Goal: Task Accomplishment & Management: Use online tool/utility

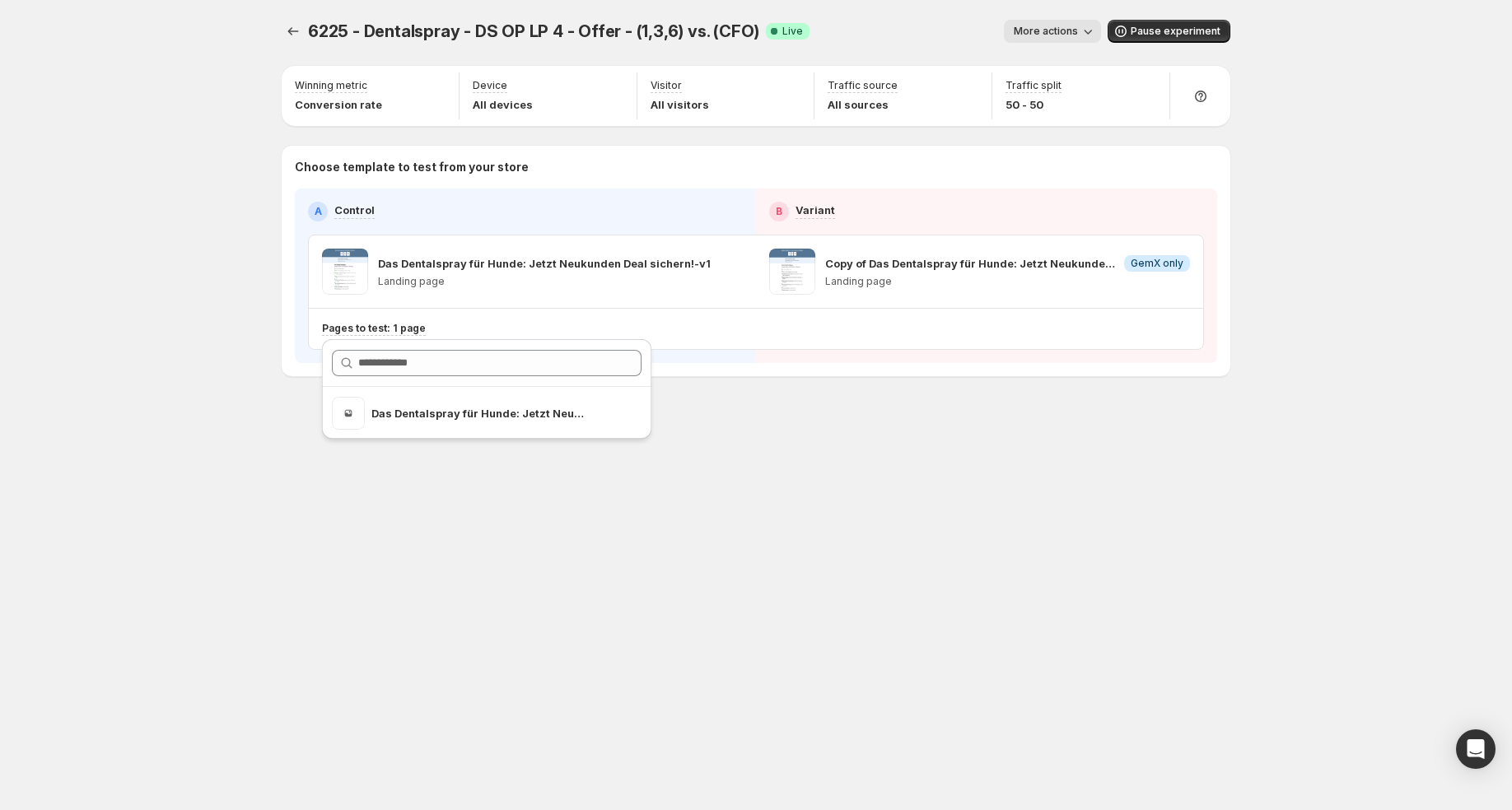
click at [854, 427] on div "6225 - Dentalspray - DS OP LP 4 - Offer - (1,3,6) vs. (CFO). This page is ready…" at bounding box center [756, 232] width 988 height 465
click at [289, 28] on icon "Experiments" at bounding box center [293, 32] width 17 height 17
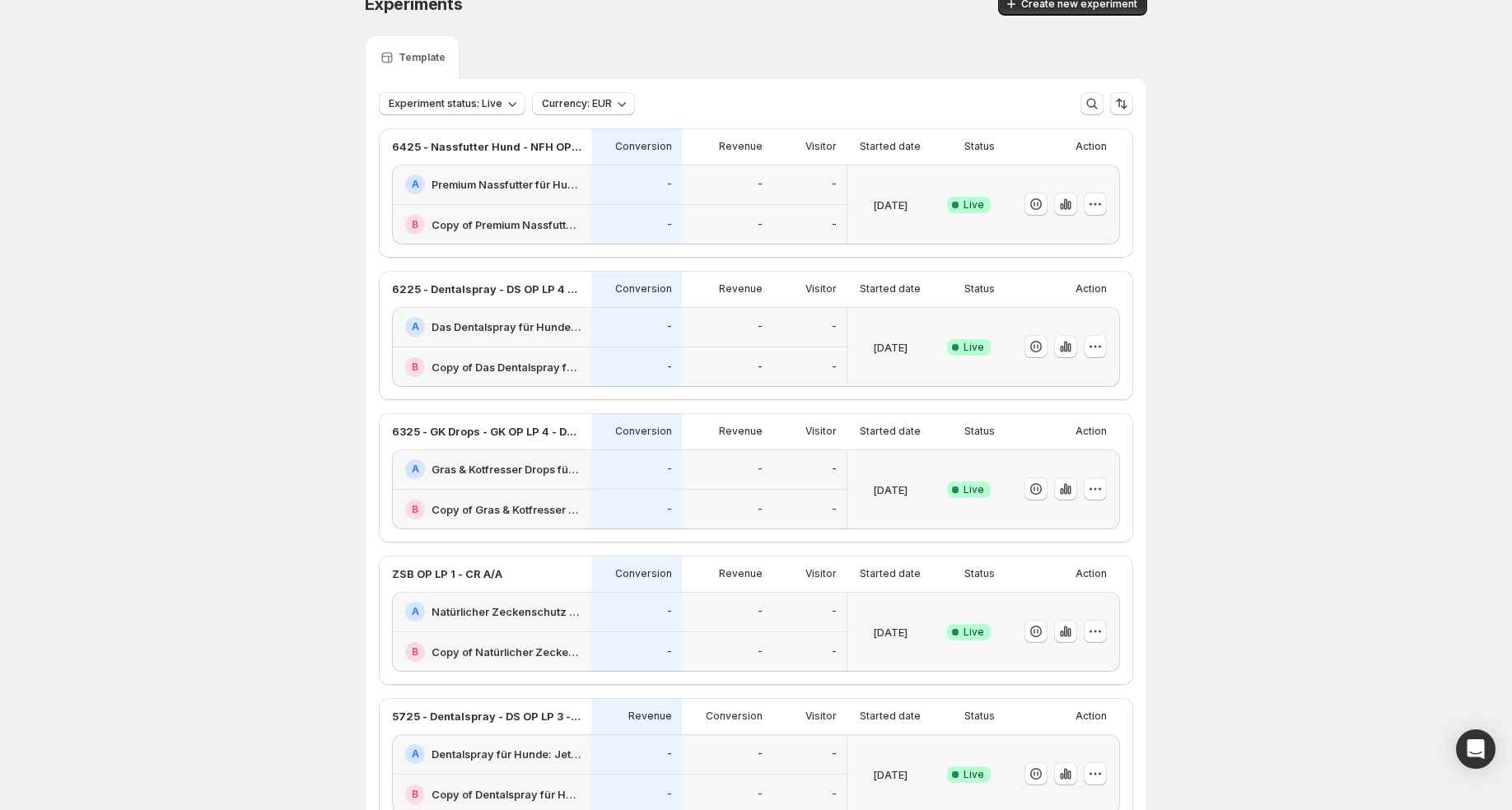
scroll to position [30, 0]
click at [757, 346] on div "-" at bounding box center [727, 365] width 91 height 41
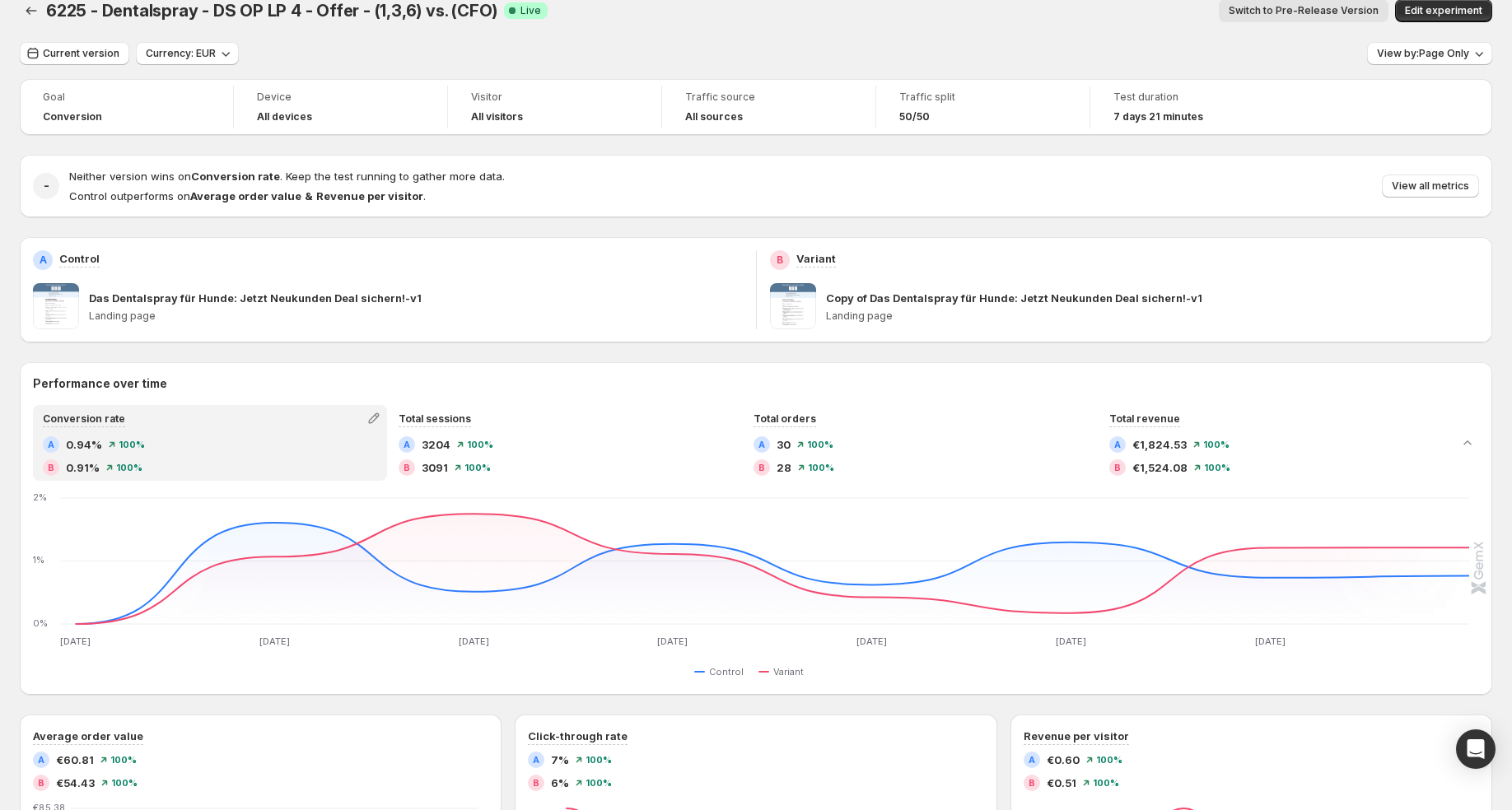
scroll to position [25, 0]
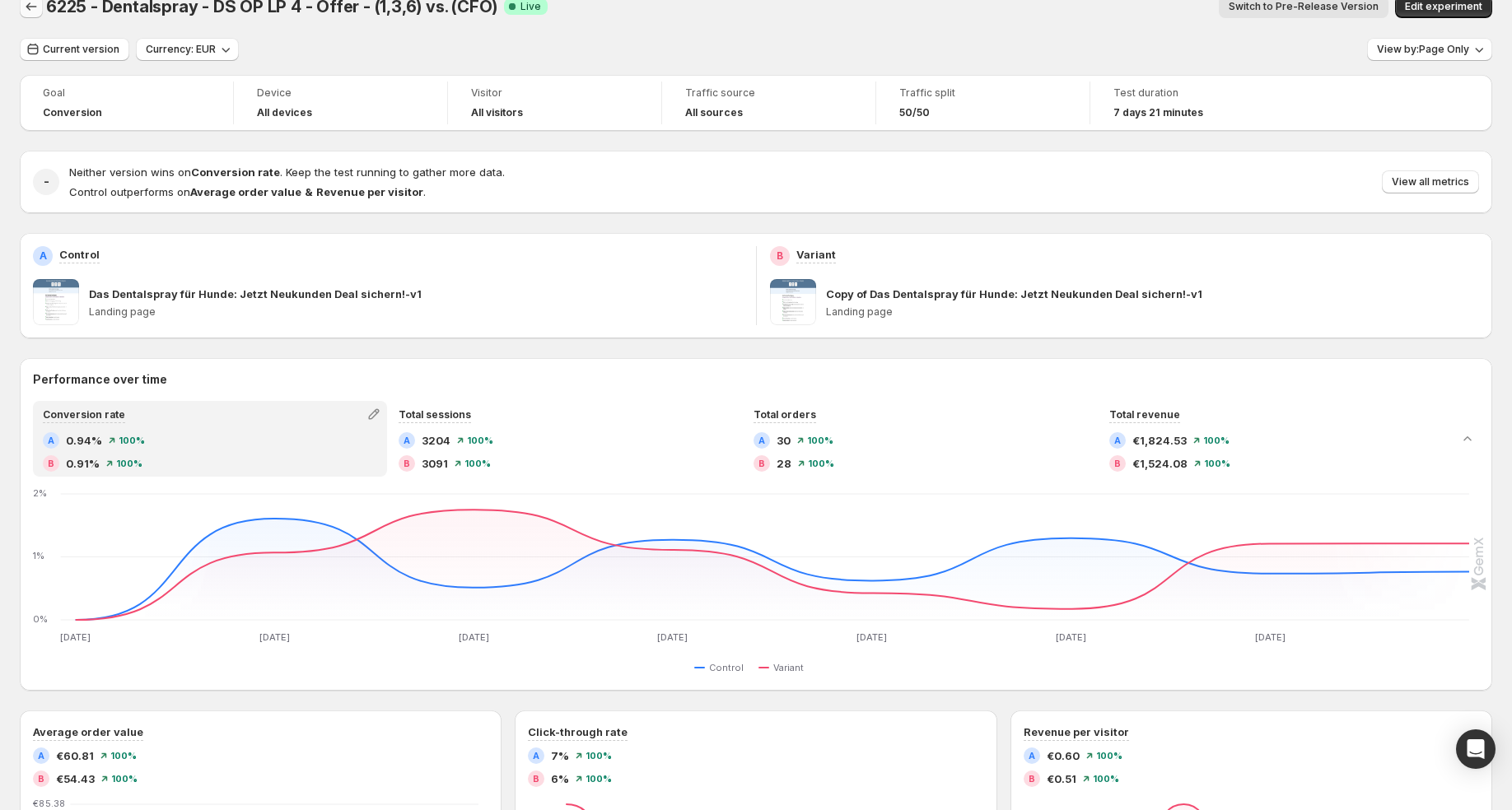
click at [27, 8] on icon "Back" at bounding box center [32, 7] width 17 height 17
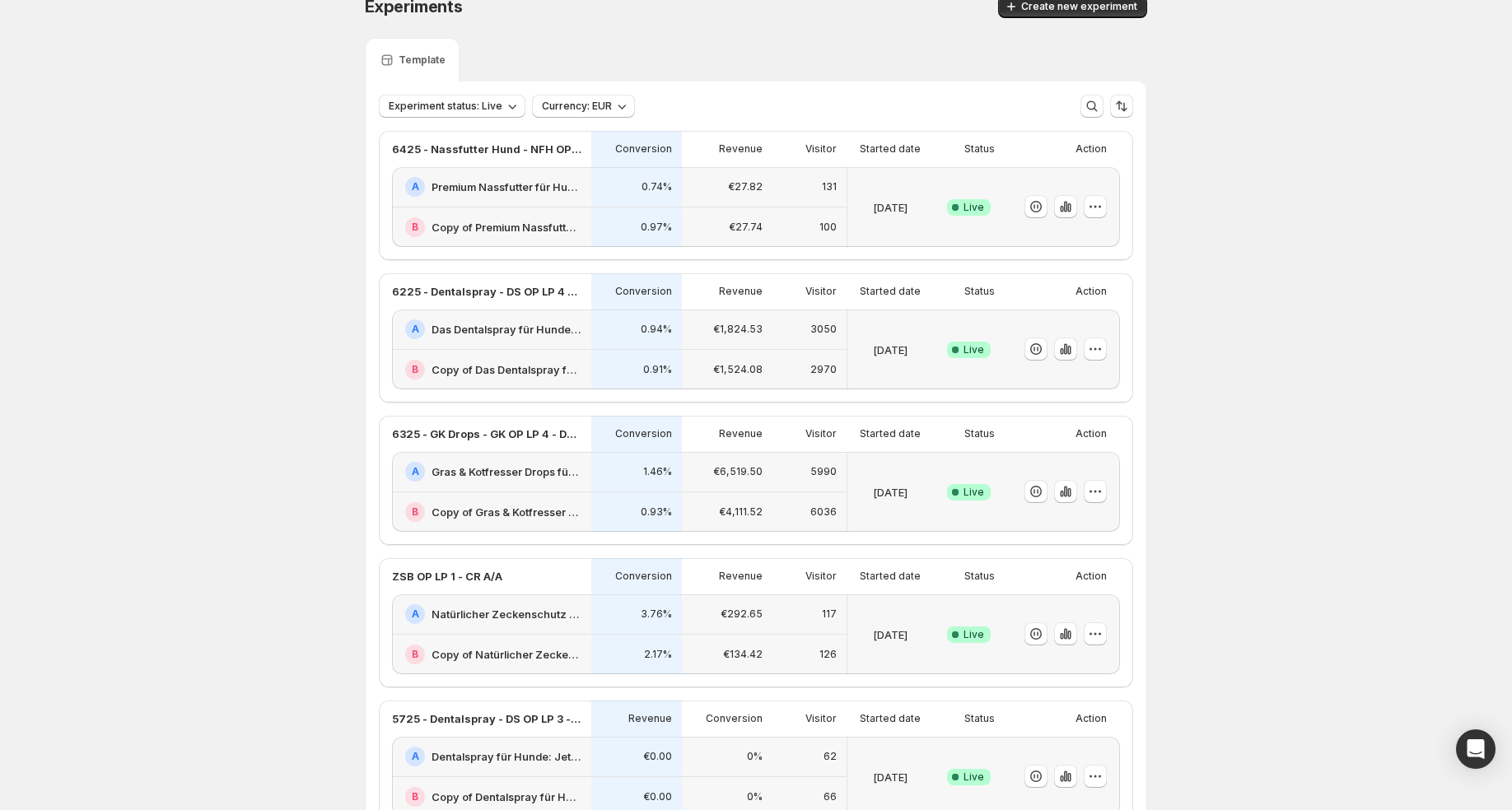
click at [551, 454] on div "A Gras & Kotfresser Drops für Hunde: Jetzt Neukunden Deal sichern!-v1" at bounding box center [492, 472] width 199 height 41
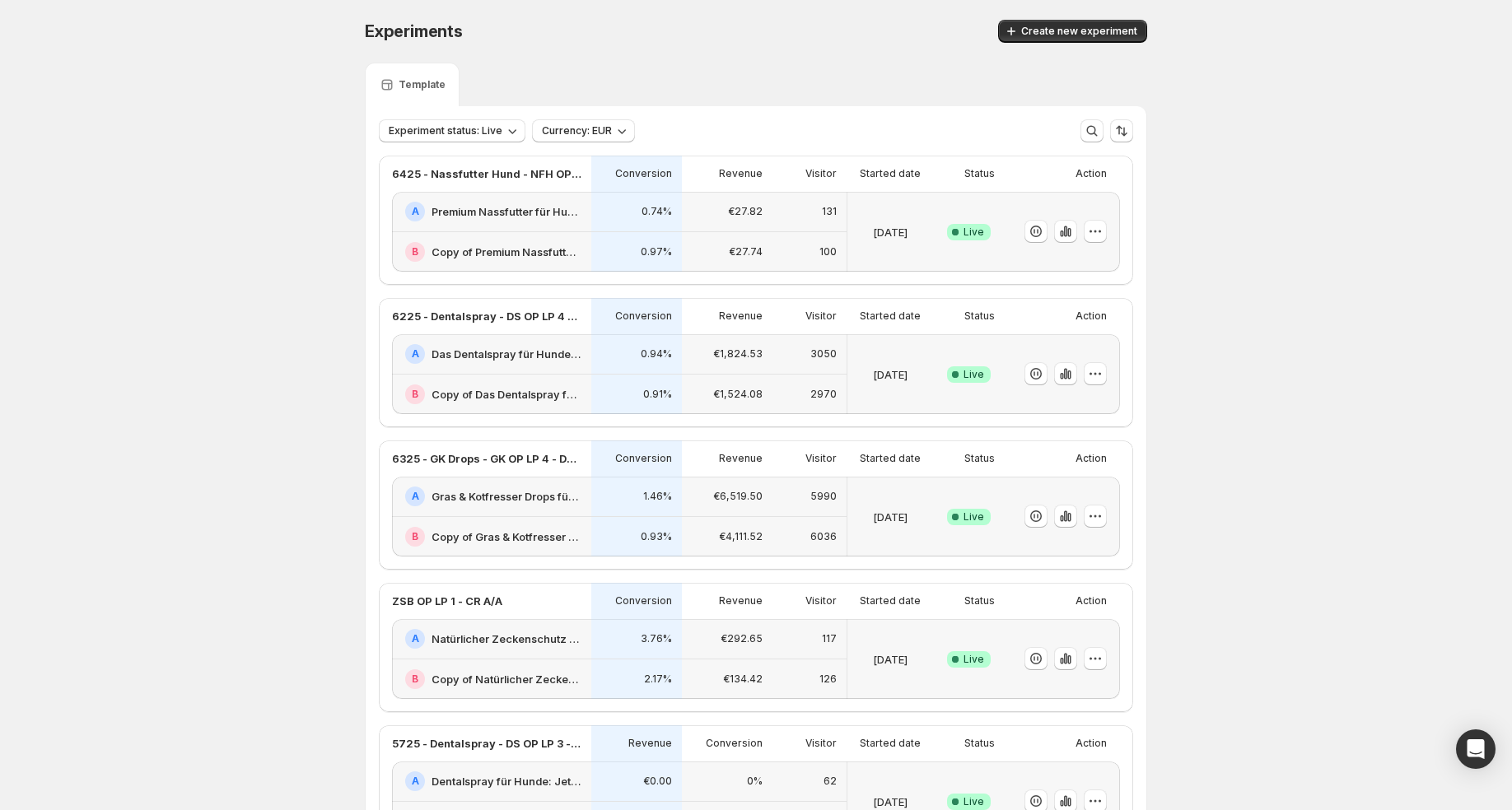
scroll to position [25, 0]
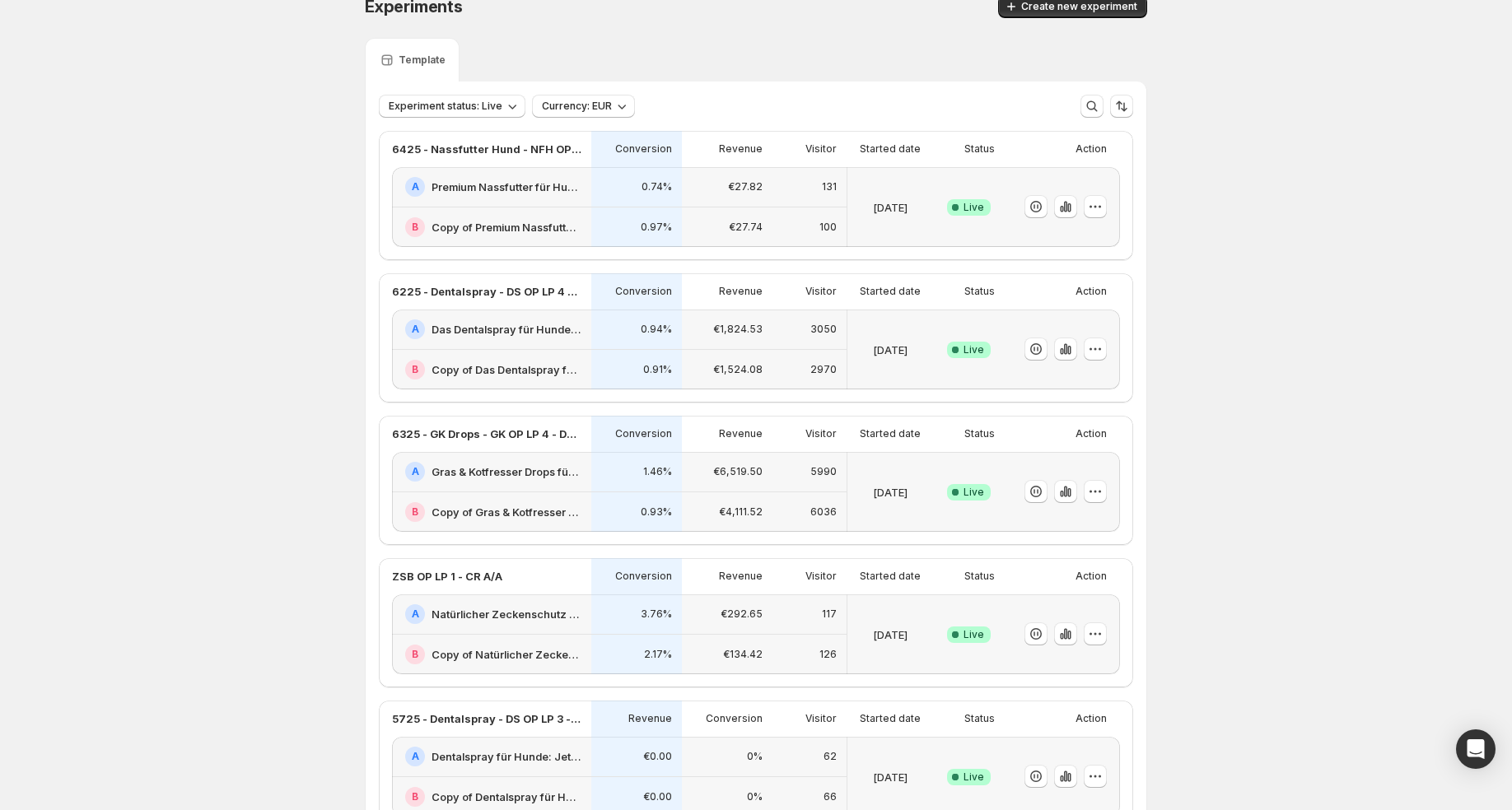
click at [560, 219] on h2 "Copy of Premium Nassfutter für Hunde: Jetzt Neukunden Deal sichern!" at bounding box center [506, 227] width 150 height 17
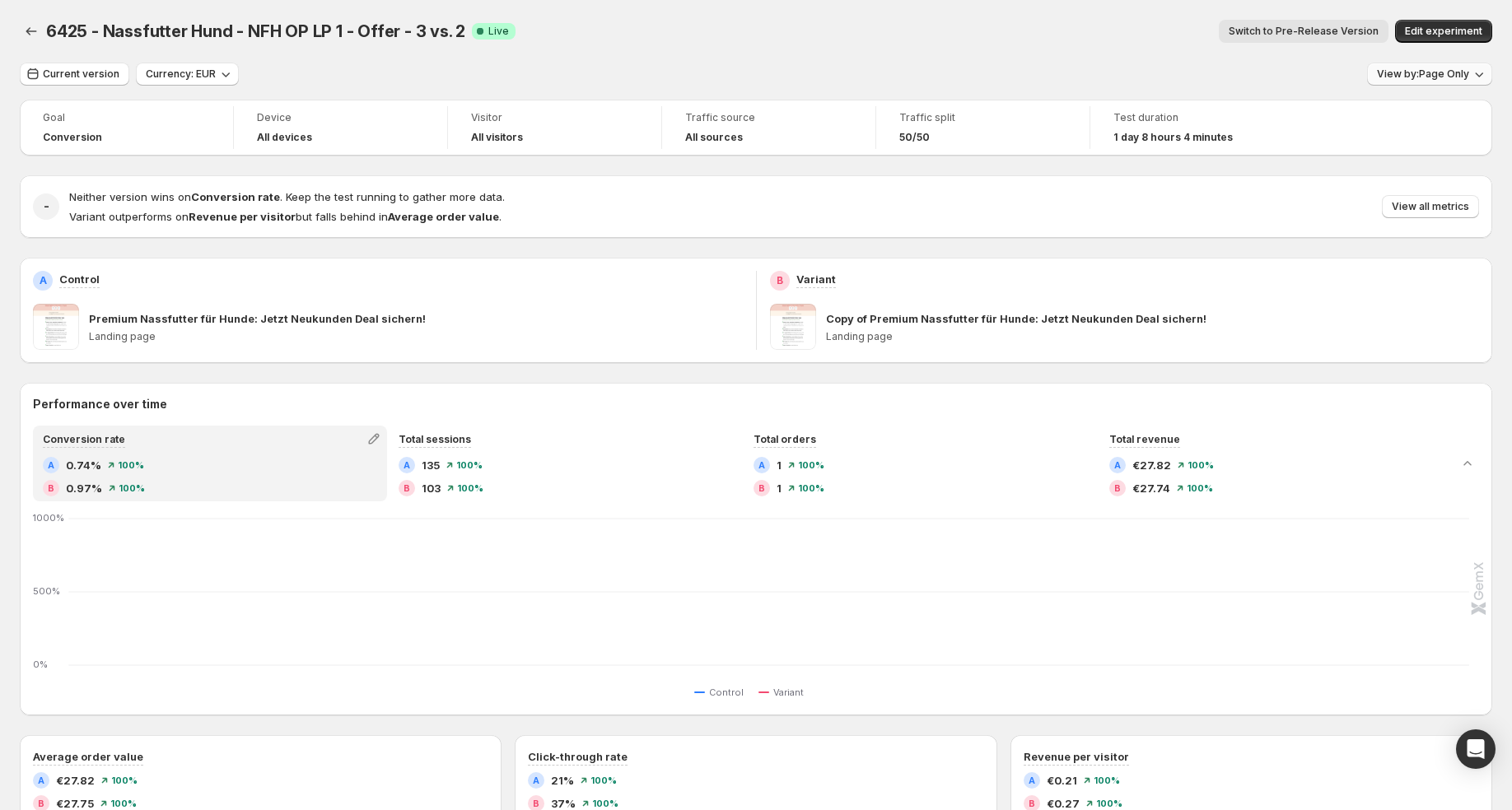
click at [1446, 73] on span "View by: Page Only" at bounding box center [1422, 74] width 92 height 13
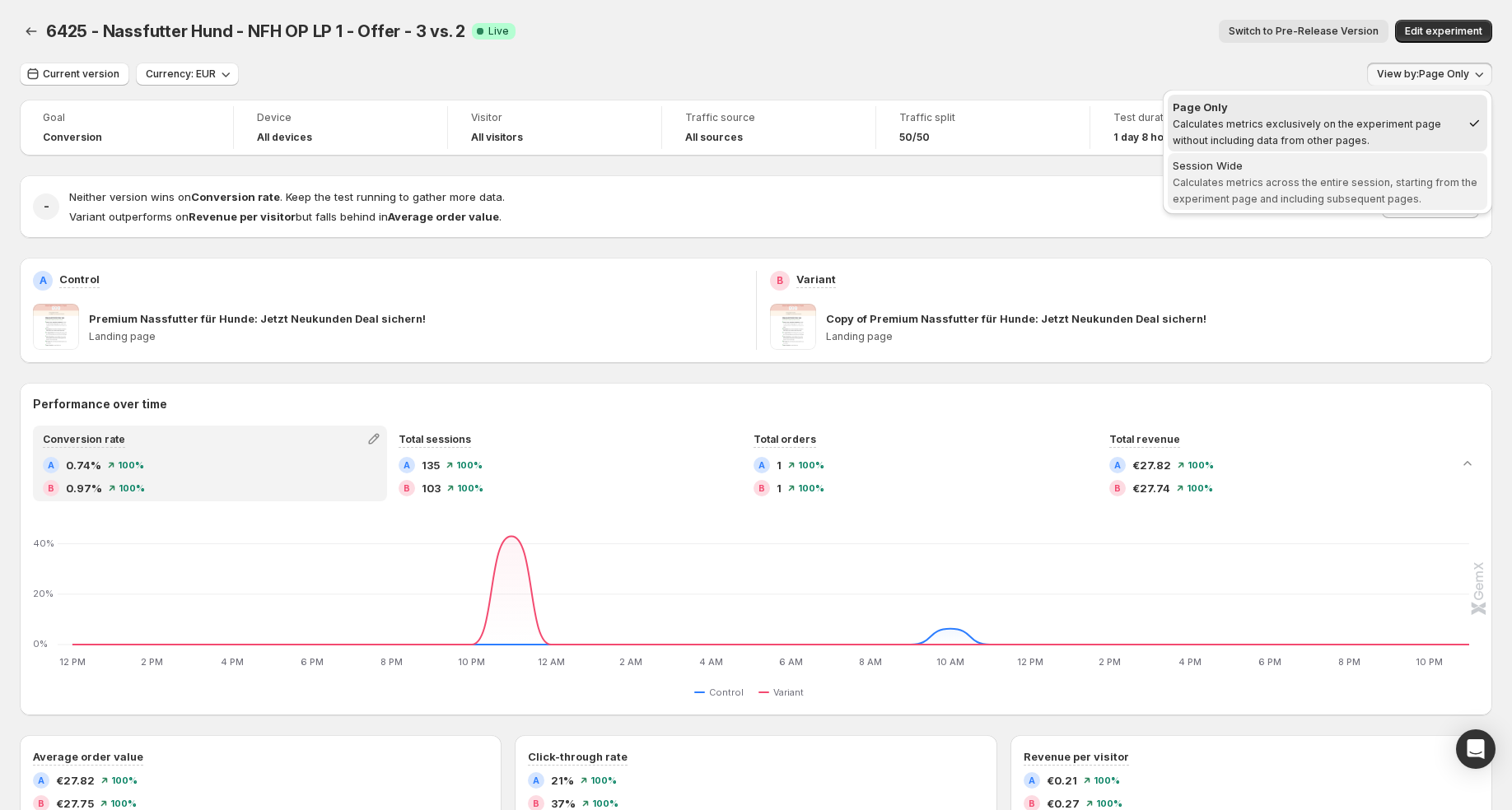
click at [1353, 207] on button "Session Wide Calculates metrics across the entire session, starting from the ex…" at bounding box center [1327, 181] width 320 height 56
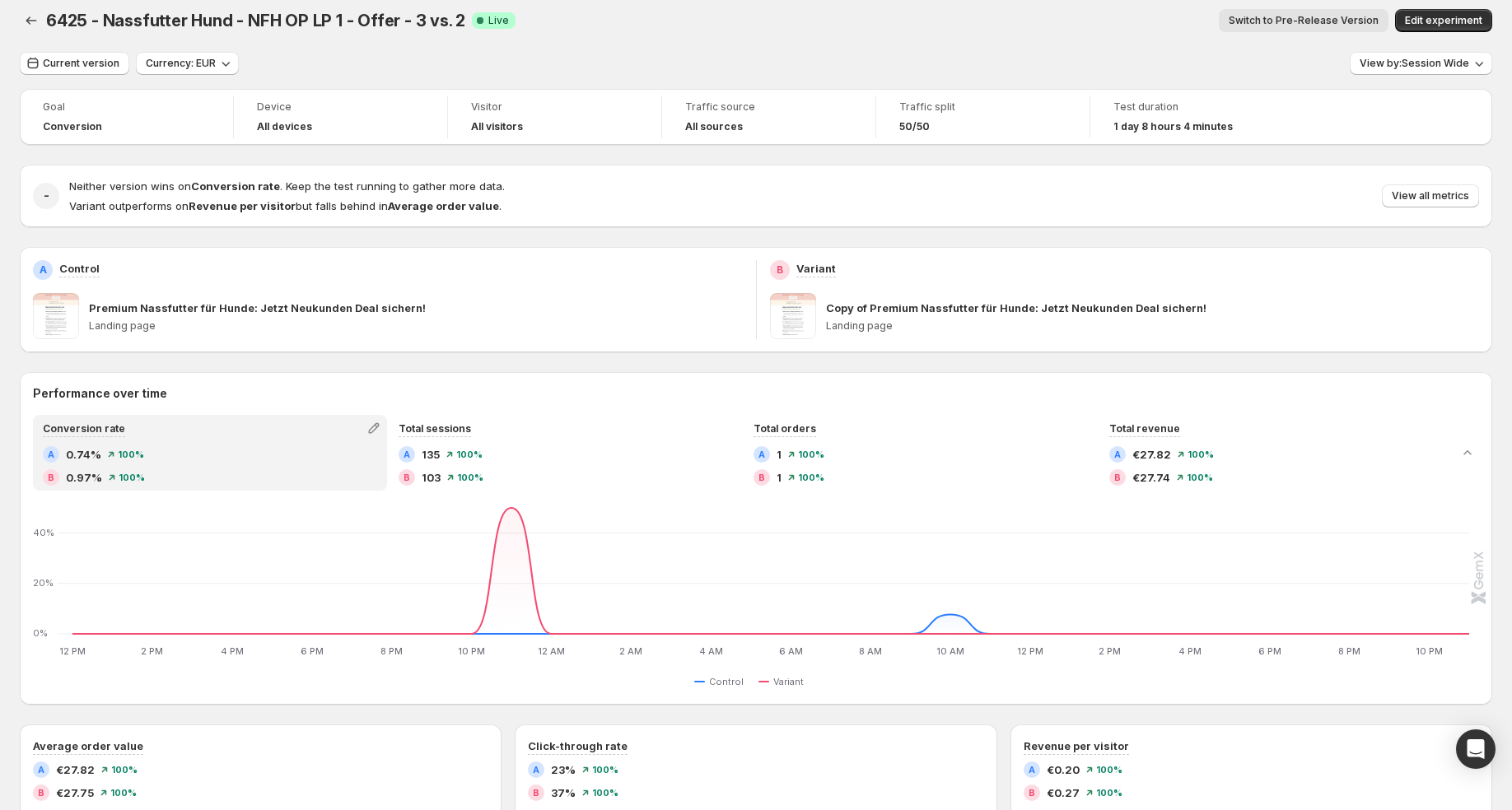
scroll to position [3, 0]
